Goal: Task Accomplishment & Management: Complete application form

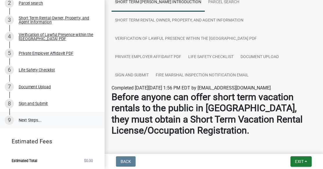
scroll to position [129, 0]
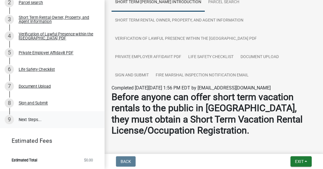
click at [28, 120] on link "9 Next Steps..." at bounding box center [52, 119] width 105 height 17
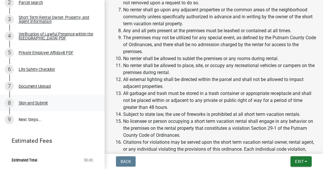
scroll to position [1149, 0]
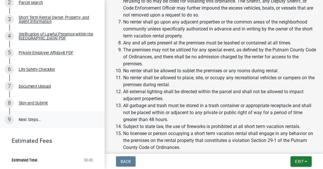
click at [31, 120] on link "9 Next Steps..." at bounding box center [52, 119] width 105 height 17
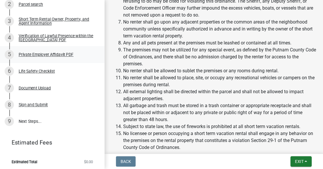
scroll to position [129, 0]
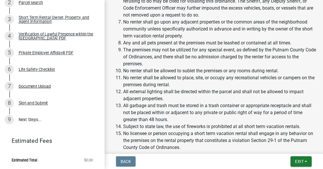
click at [42, 142] on link "Estimated Fees" at bounding box center [50, 141] width 91 height 12
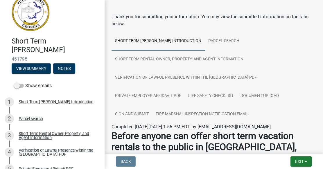
scroll to position [0, 0]
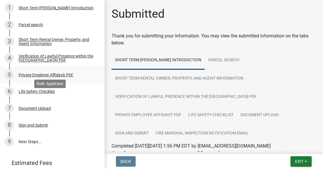
scroll to position [116, 0]
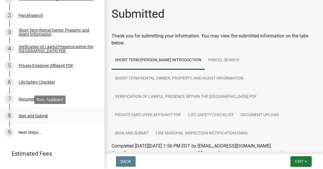
click at [39, 114] on div "Sign and Submit" at bounding box center [33, 116] width 29 height 4
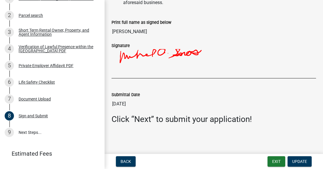
scroll to position [1000, 0]
click at [31, 131] on link "9 Next Steps..." at bounding box center [52, 132] width 105 height 17
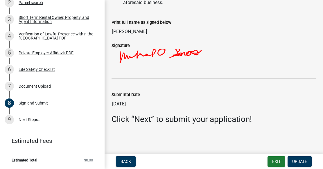
click at [32, 160] on span "Estimated Total" at bounding box center [25, 160] width 26 height 4
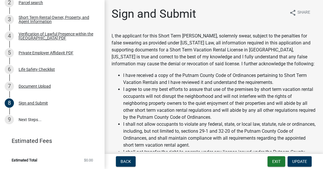
scroll to position [29, 0]
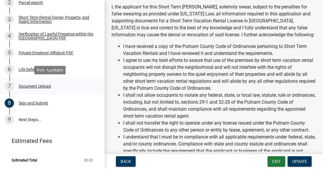
click at [26, 87] on div "Document Upload" at bounding box center [35, 86] width 32 height 4
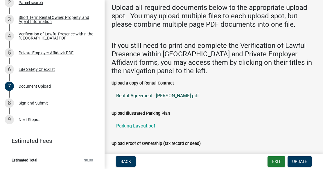
scroll to position [0, 0]
